Goal: Navigation & Orientation: Find specific page/section

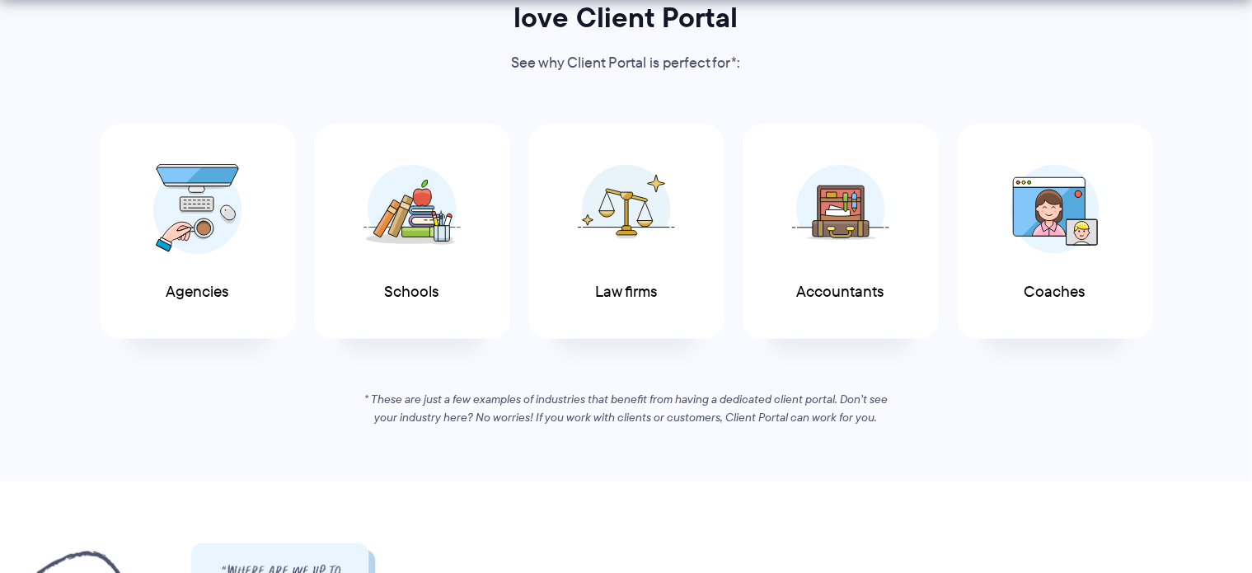
scroll to position [989, 0]
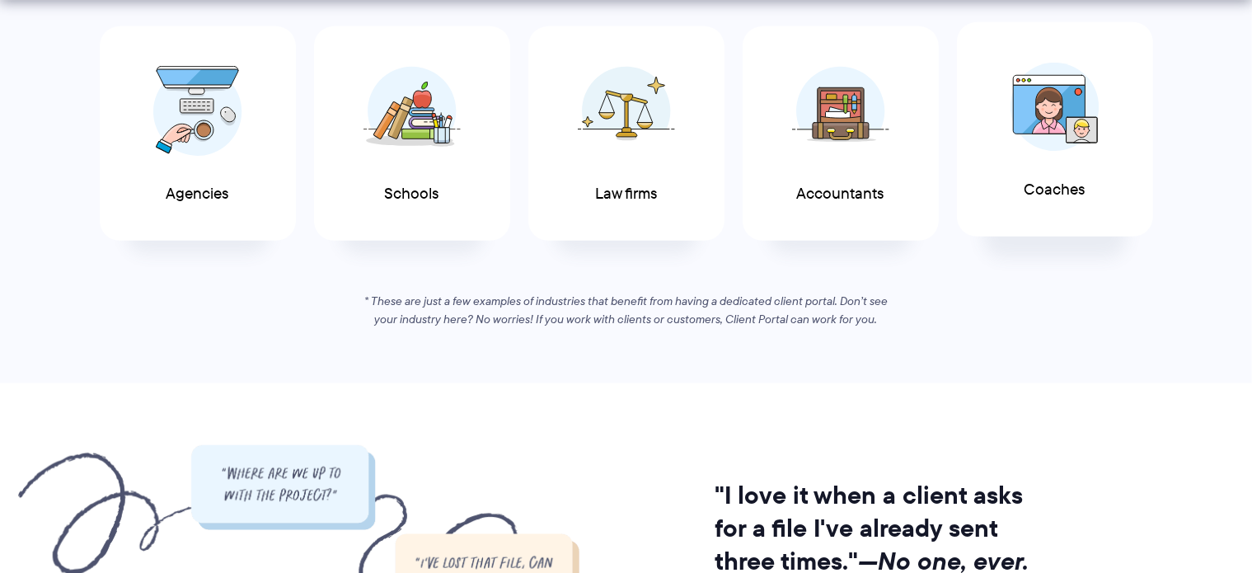
click at [1009, 169] on div "Coaches" at bounding box center [1055, 129] width 196 height 215
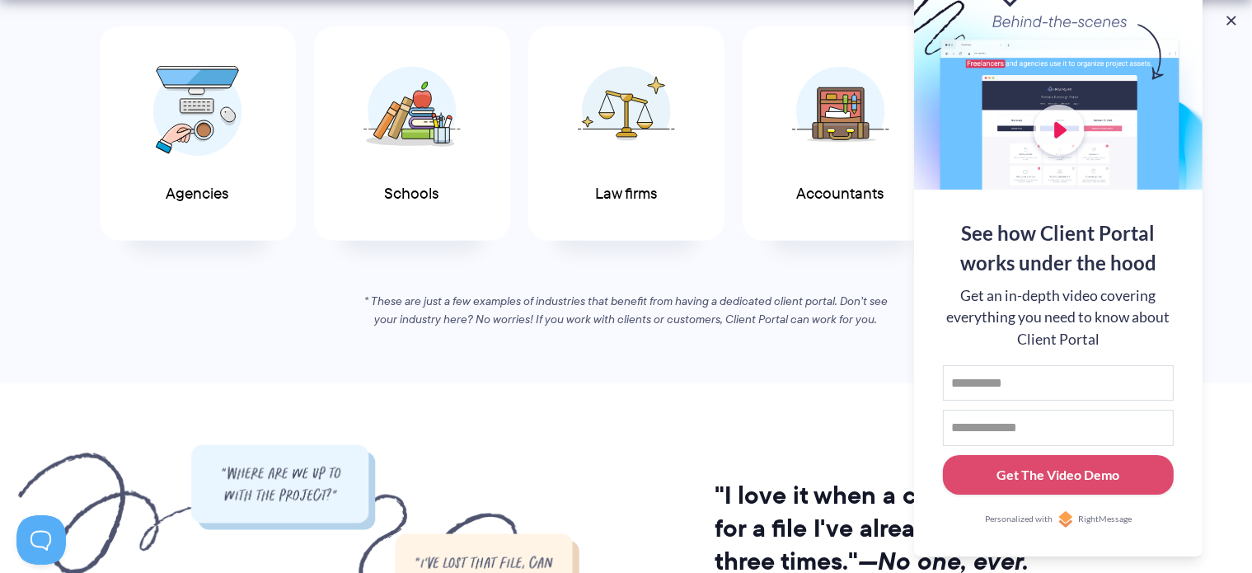
scroll to position [0, 0]
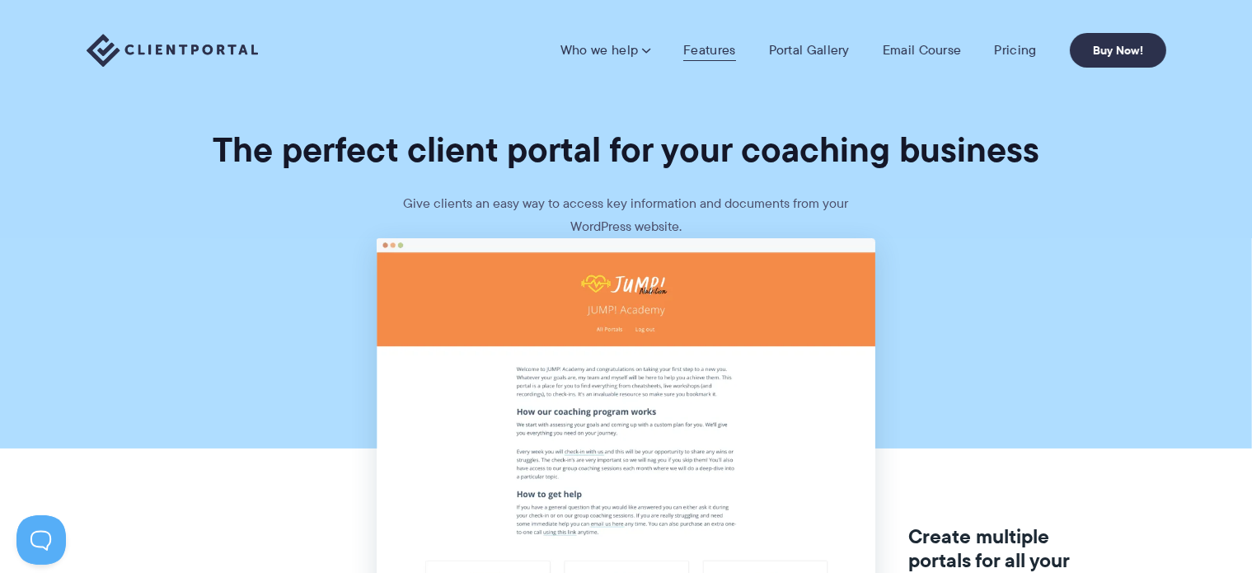
click at [695, 44] on link "Features" at bounding box center [709, 50] width 52 height 16
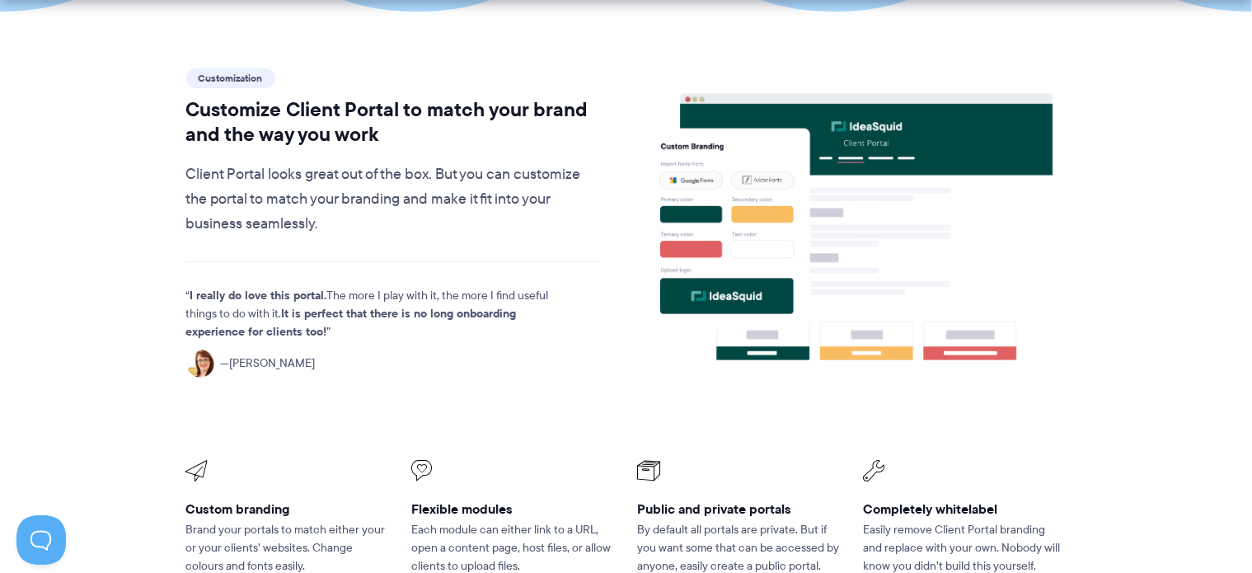
scroll to position [824, 0]
